Goal: Task Accomplishment & Management: Complete application form

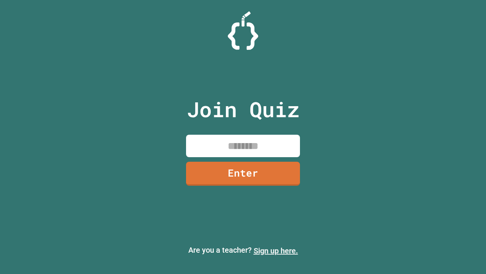
click at [276, 250] on link "Sign up here." at bounding box center [276, 250] width 44 height 9
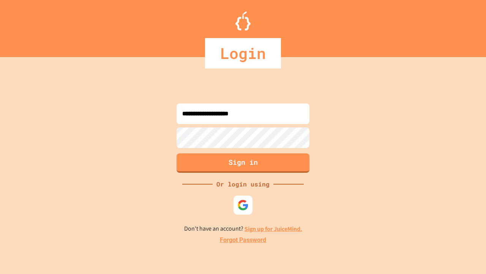
type input "**********"
